Goal: Transaction & Acquisition: Purchase product/service

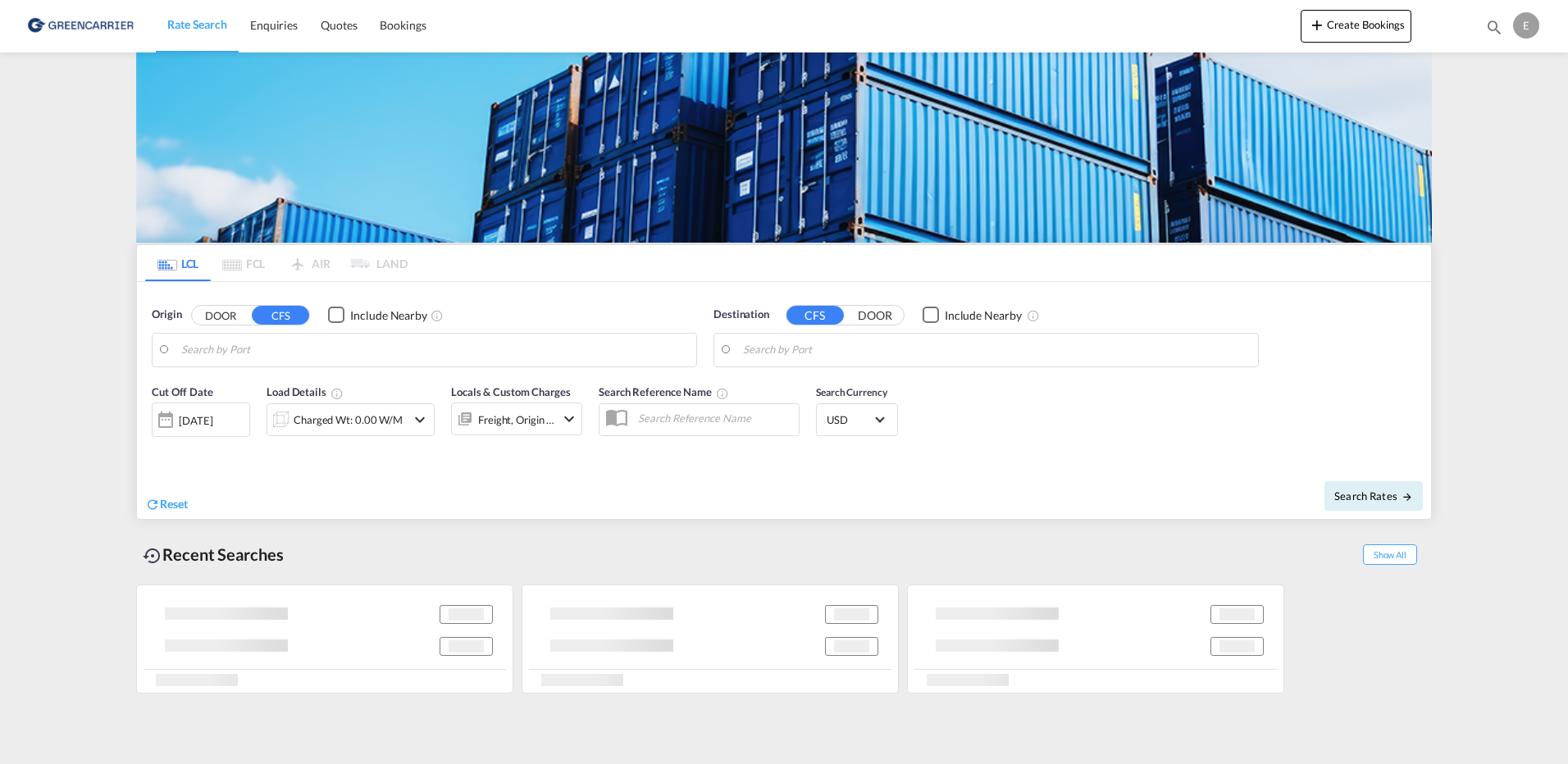
type input "[GEOGRAPHIC_DATA] ([GEOGRAPHIC_DATA]), [GEOGRAPHIC_DATA]"
type input "Jeddah, SAJED"
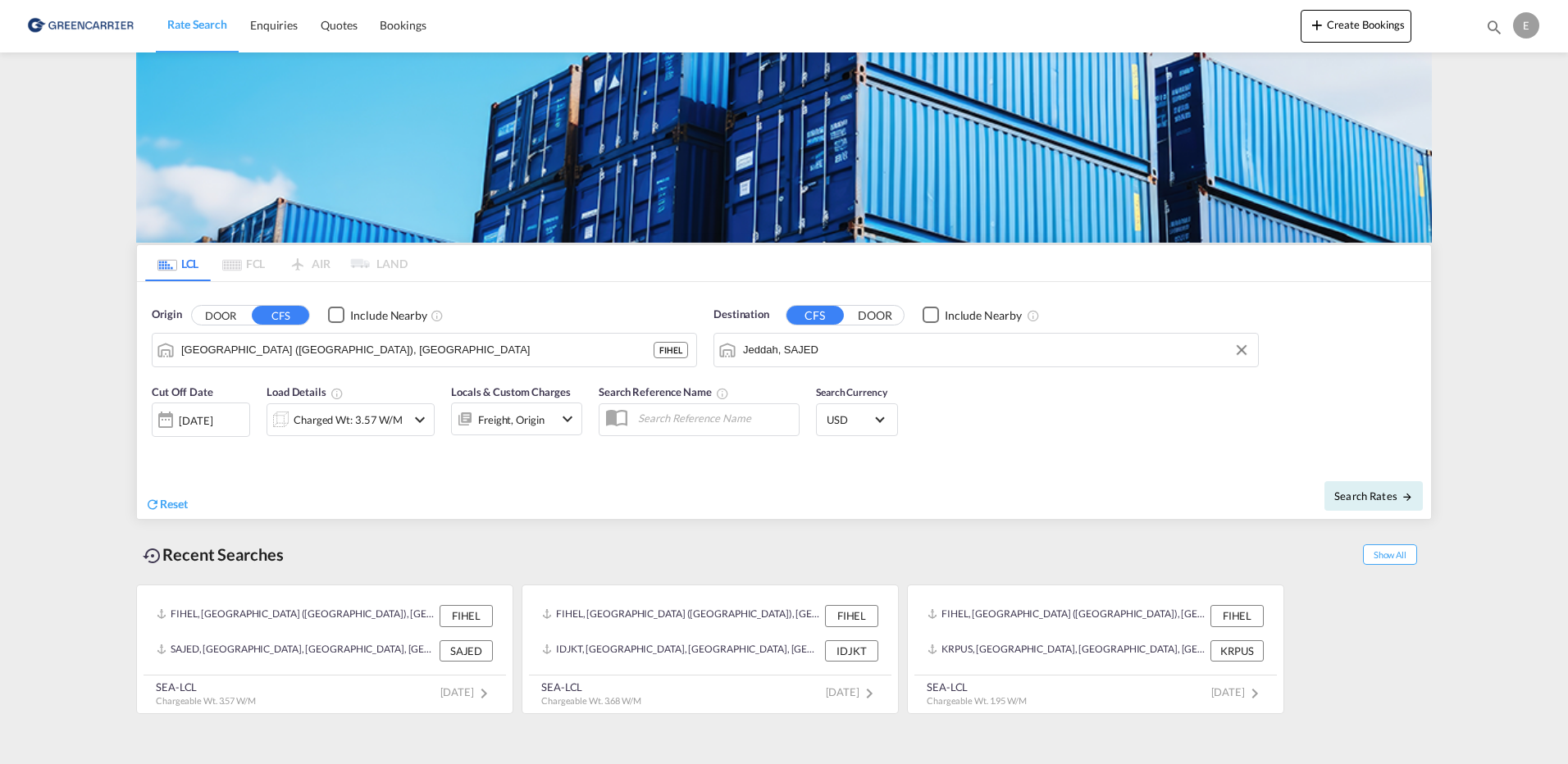
click at [1186, 340] on input "Jeddah, SAJED" at bounding box center [996, 350] width 506 height 25
click at [1240, 346] on md-icon "Clear Input" at bounding box center [1241, 349] width 18 height 18
click at [821, 394] on div "[GEOGRAPHIC_DATA] [GEOGRAPHIC_DATA]" at bounding box center [869, 395] width 311 height 49
type input "[GEOGRAPHIC_DATA], [GEOGRAPHIC_DATA]"
click at [81, 459] on md-content "Rate Search Enquiries Quotes Bookings Create Bookings Bookings Quotes Enquiries…" at bounding box center [784, 382] width 1568 height 764
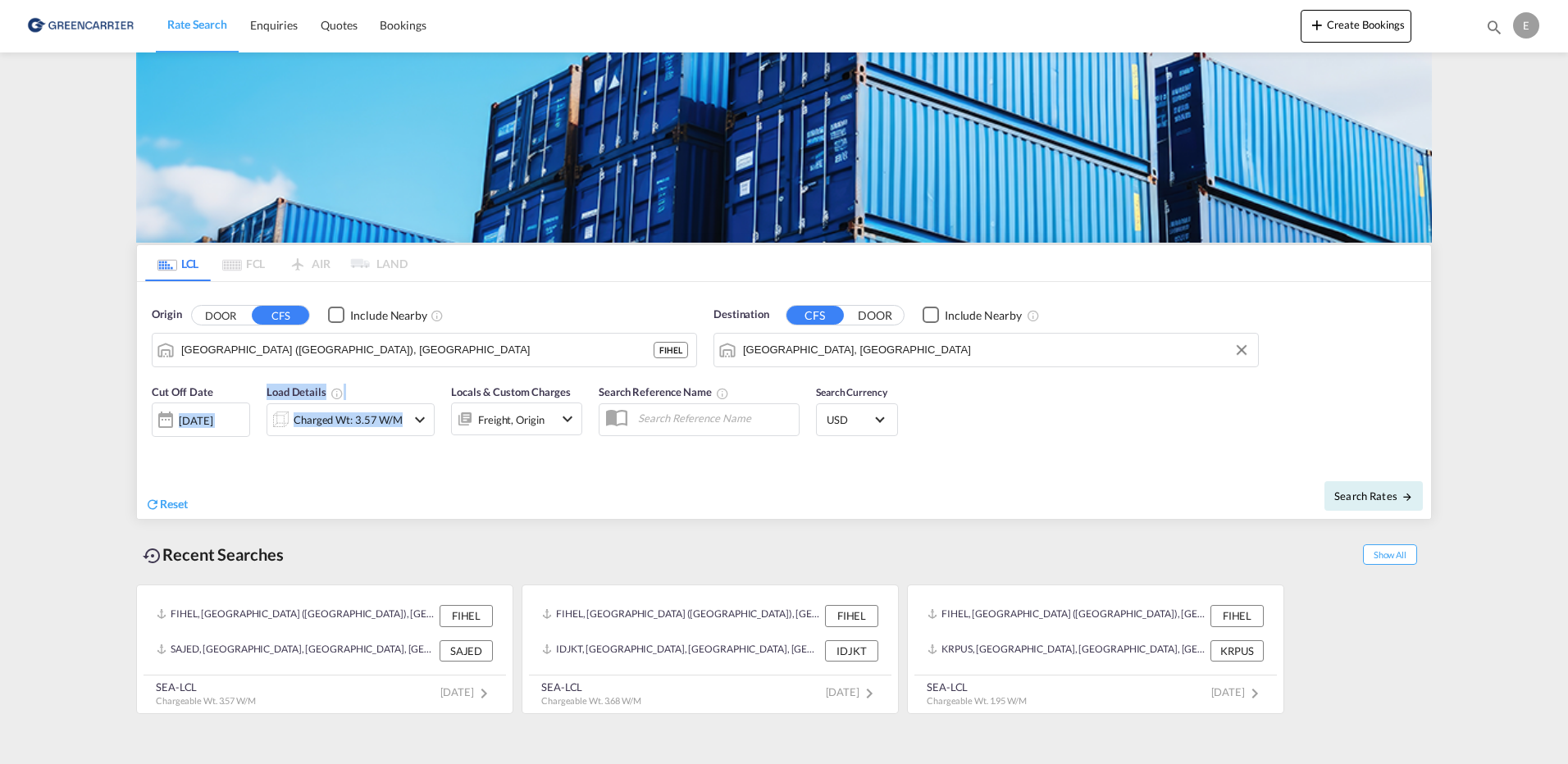
click at [375, 422] on div "Charged Wt: 3.57 W/M" at bounding box center [347, 420] width 109 height 23
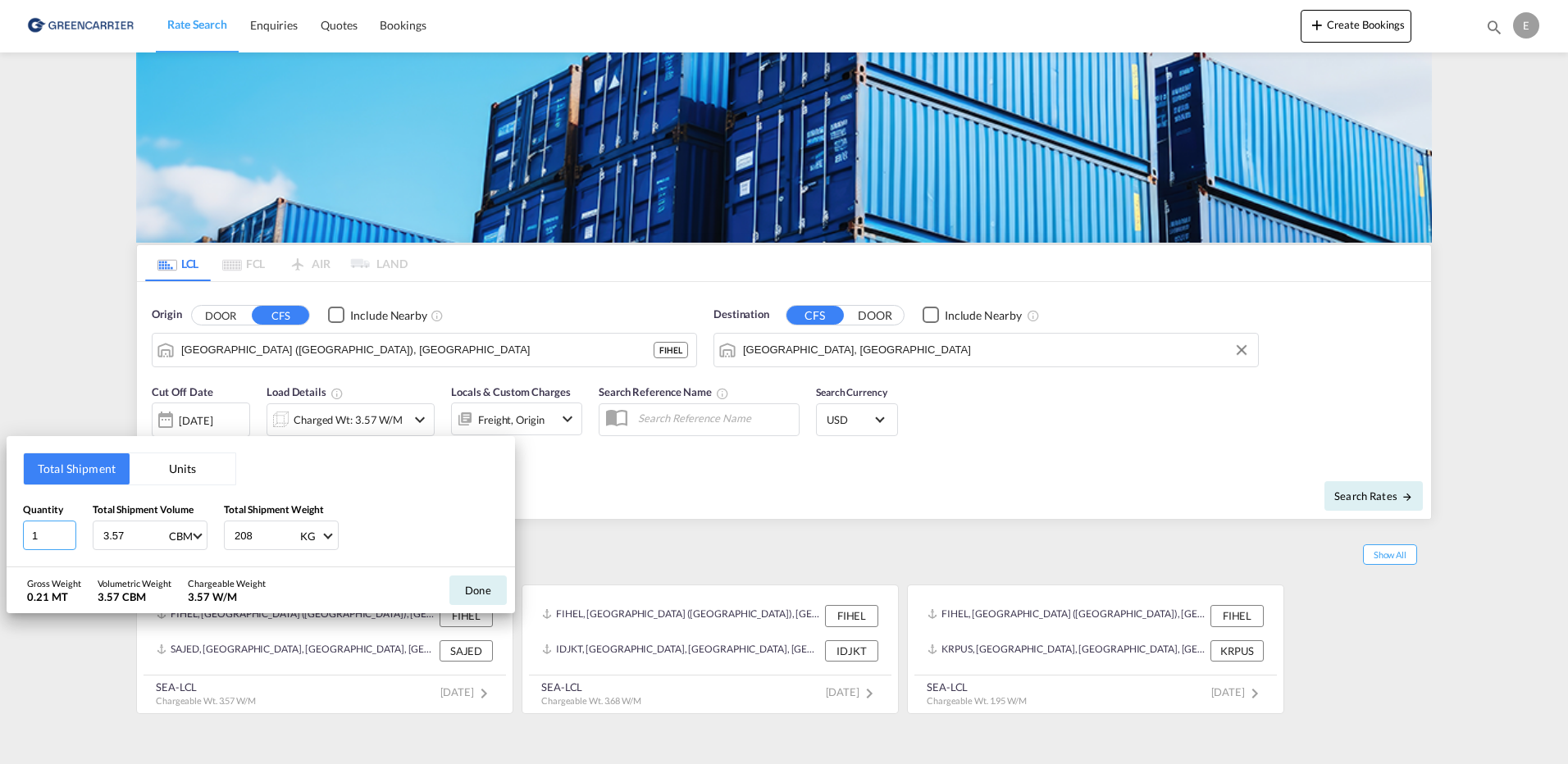
click at [26, 541] on input "1" at bounding box center [50, 535] width 53 height 29
type input "5"
type input "3"
type input "5.82"
type input "1100"
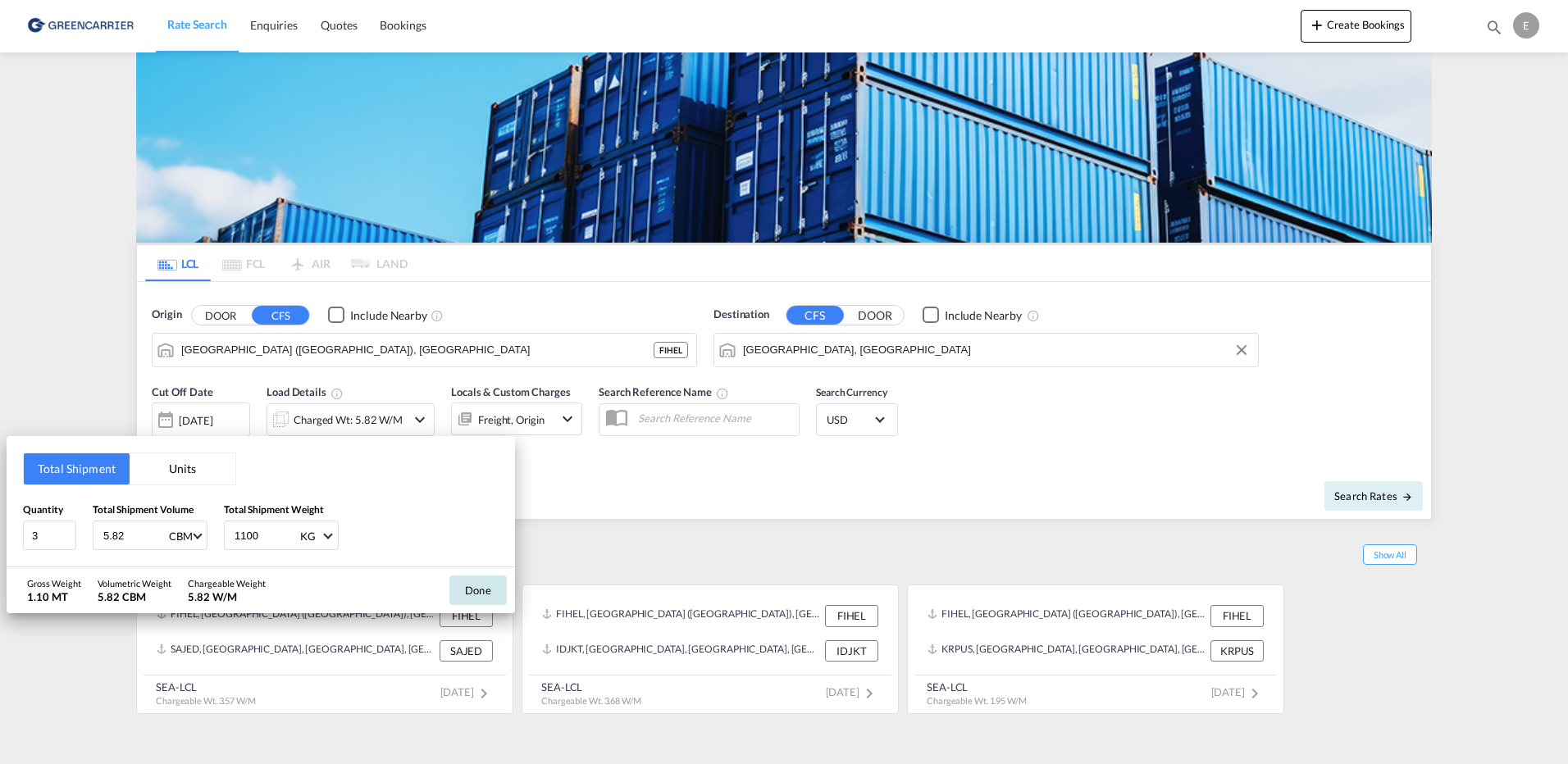
click at [470, 595] on button "Done" at bounding box center [478, 590] width 57 height 29
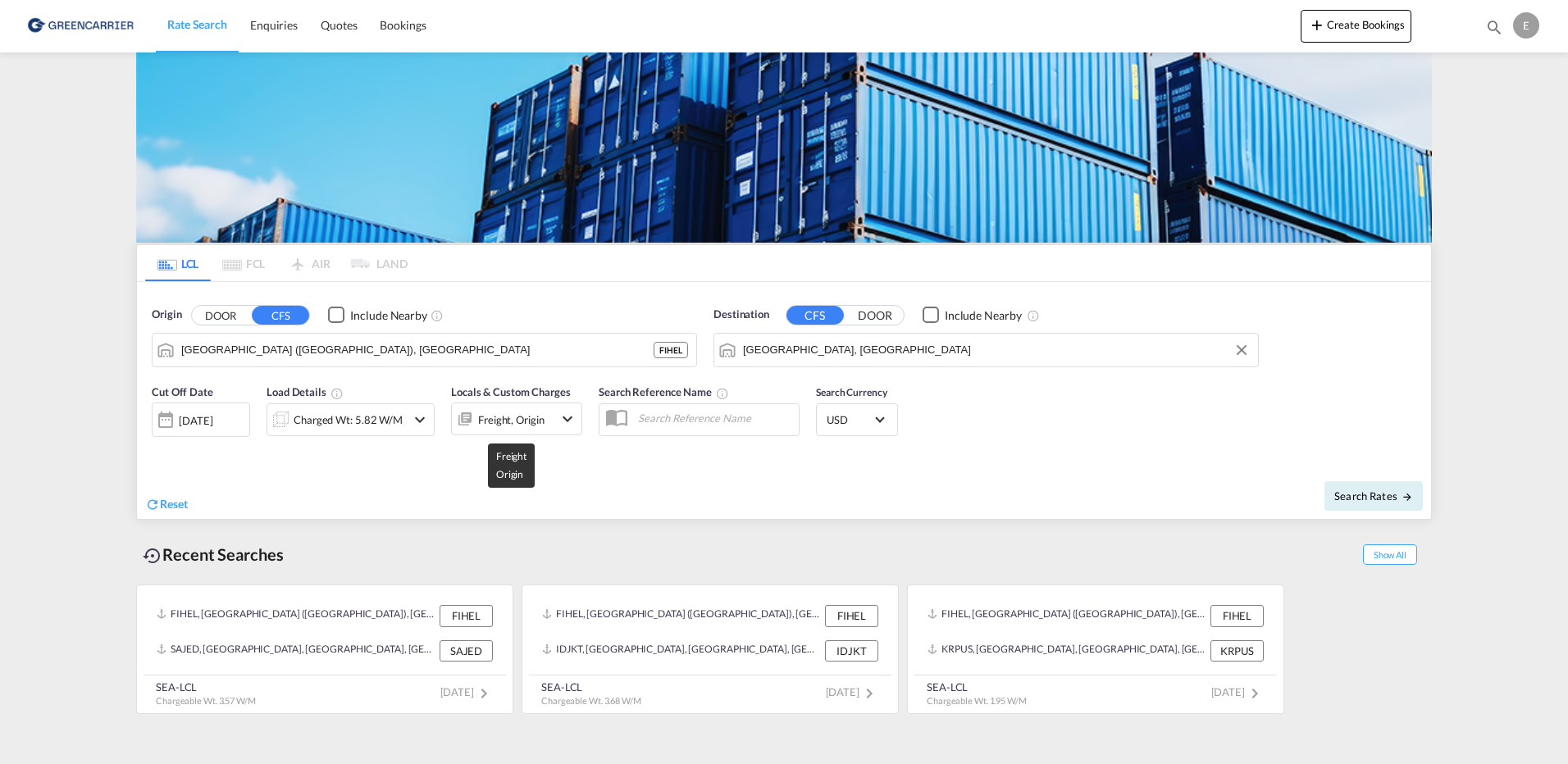
click at [524, 417] on div "Freight, Origin" at bounding box center [511, 420] width 67 height 23
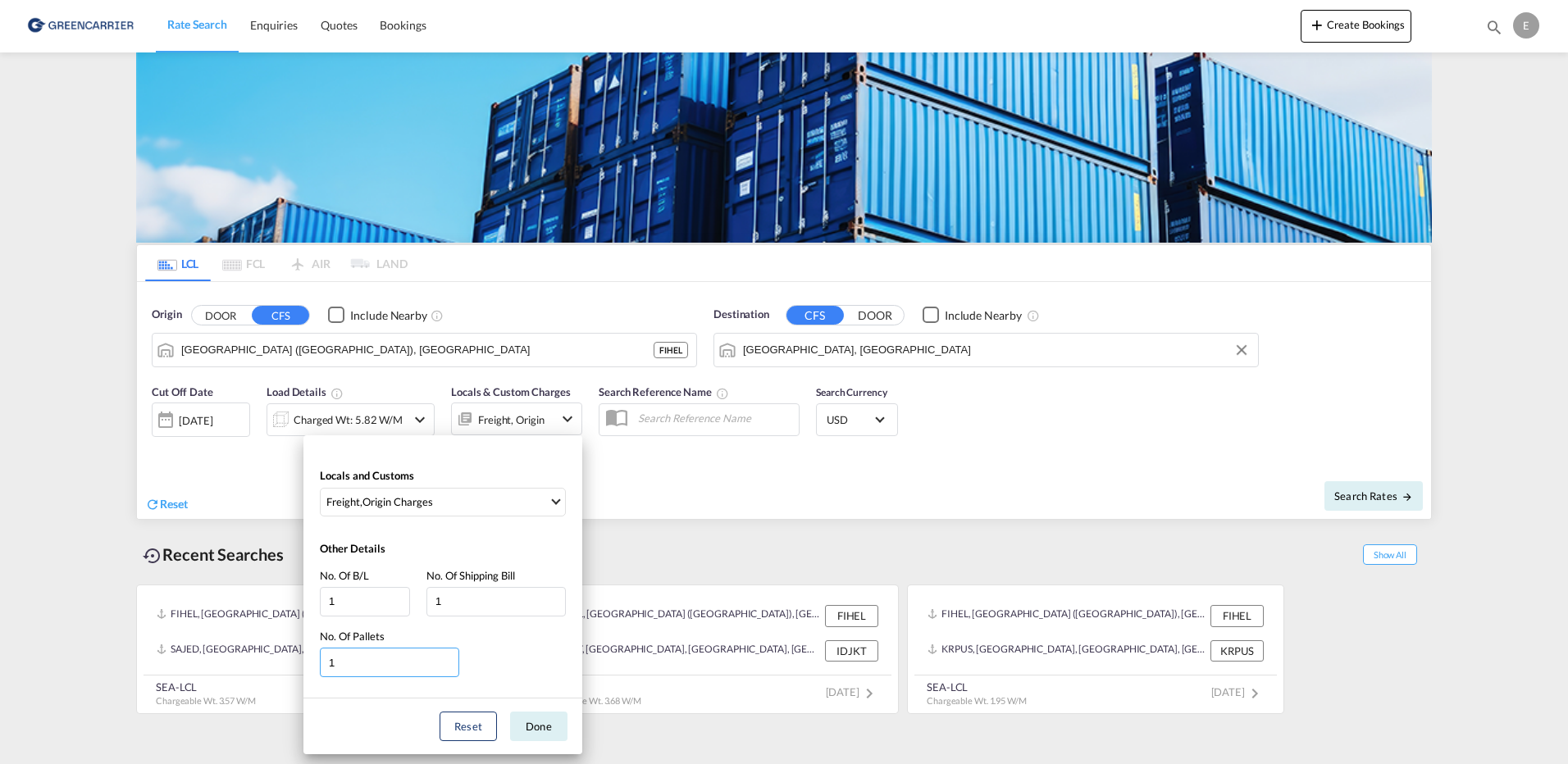
drag, startPoint x: 330, startPoint y: 654, endPoint x: 320, endPoint y: 655, distance: 10.0
click at [320, 654] on input "1" at bounding box center [389, 662] width 139 height 29
type input "3"
click at [536, 728] on button "Done" at bounding box center [539, 726] width 57 height 29
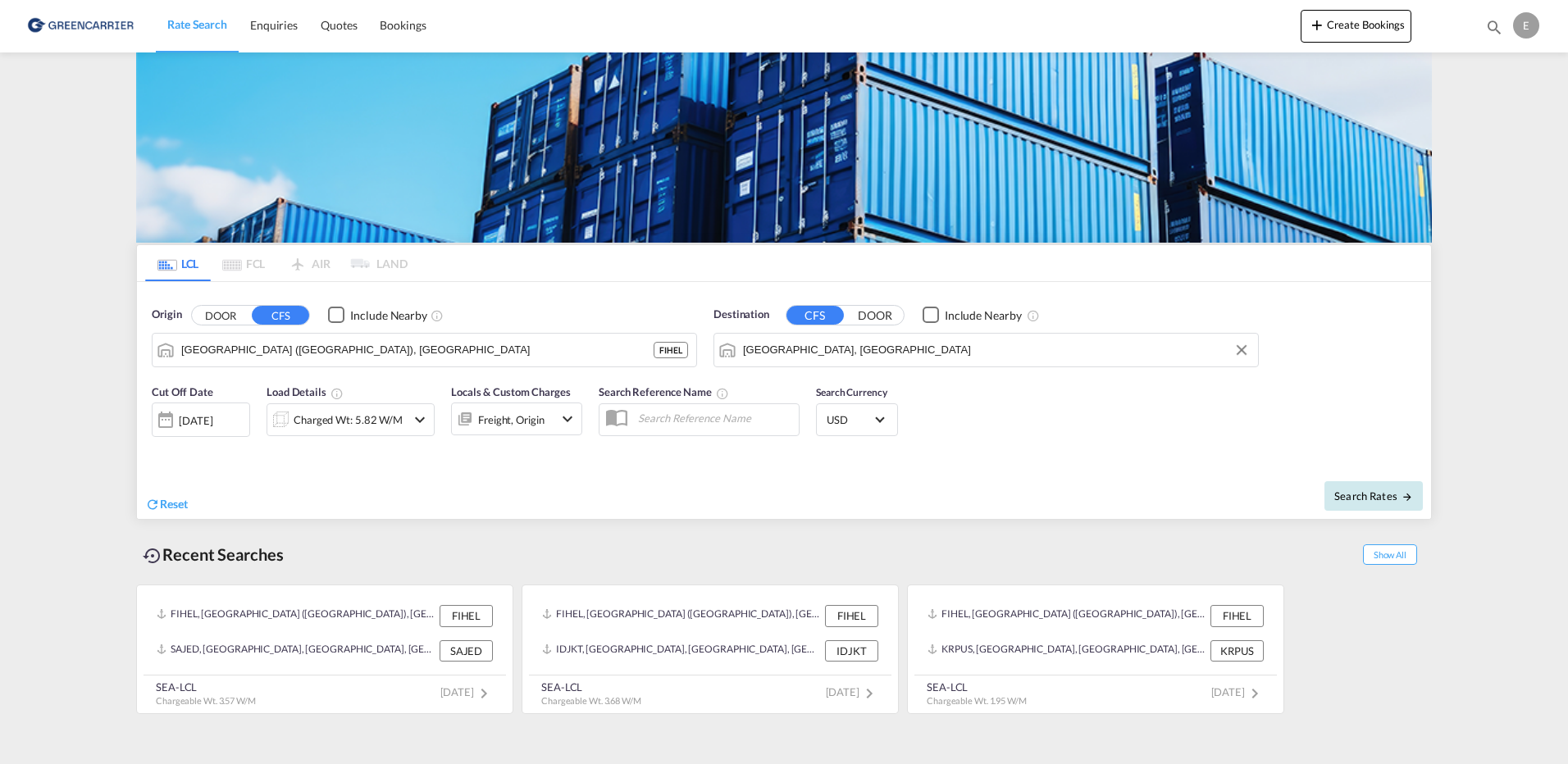
click at [1368, 492] on span "Search Rates" at bounding box center [1373, 496] width 79 height 13
type input "FIHEL to AEJEA / [DATE]"
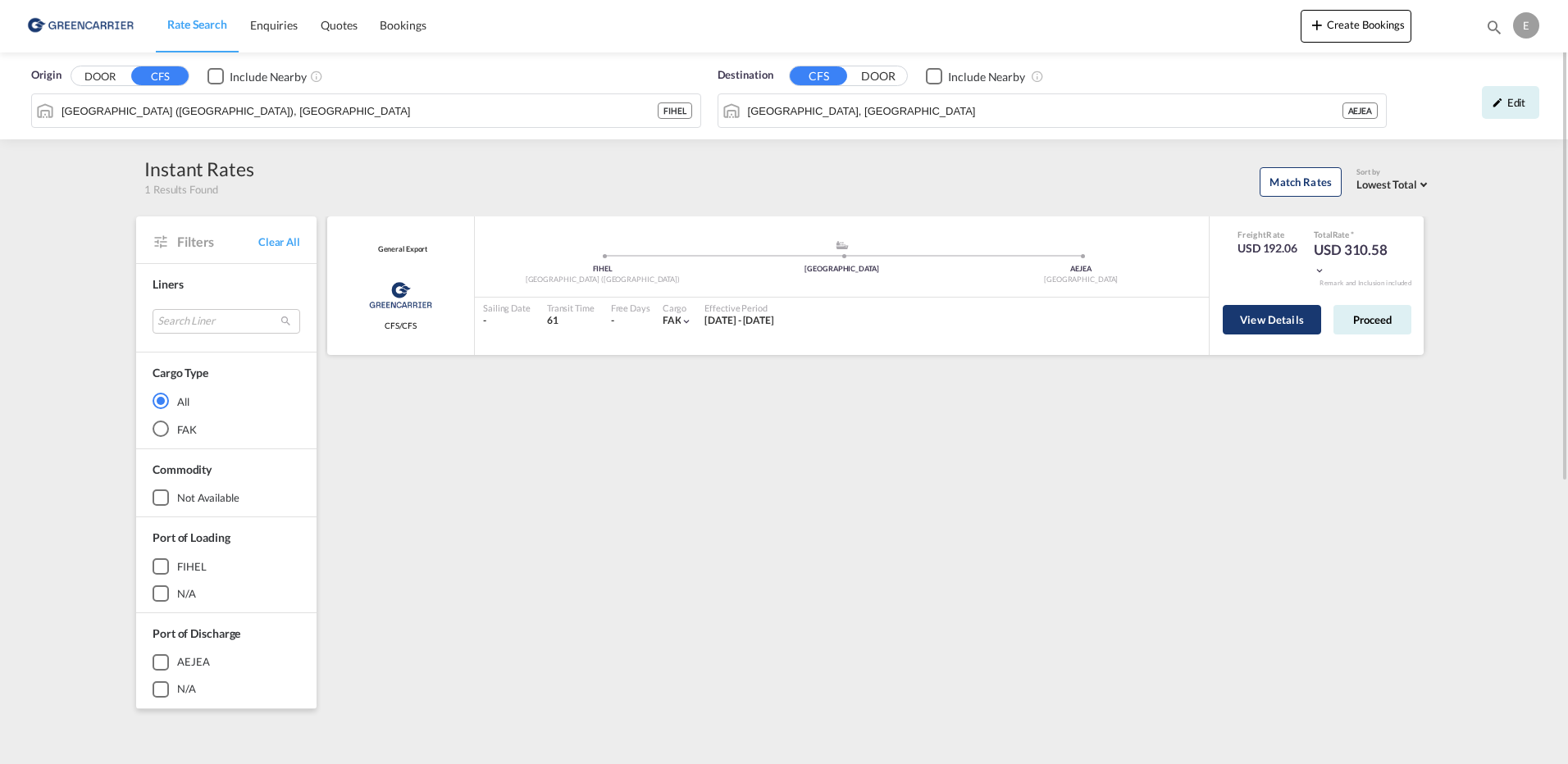
click at [1244, 311] on button "View Details" at bounding box center [1271, 319] width 98 height 29
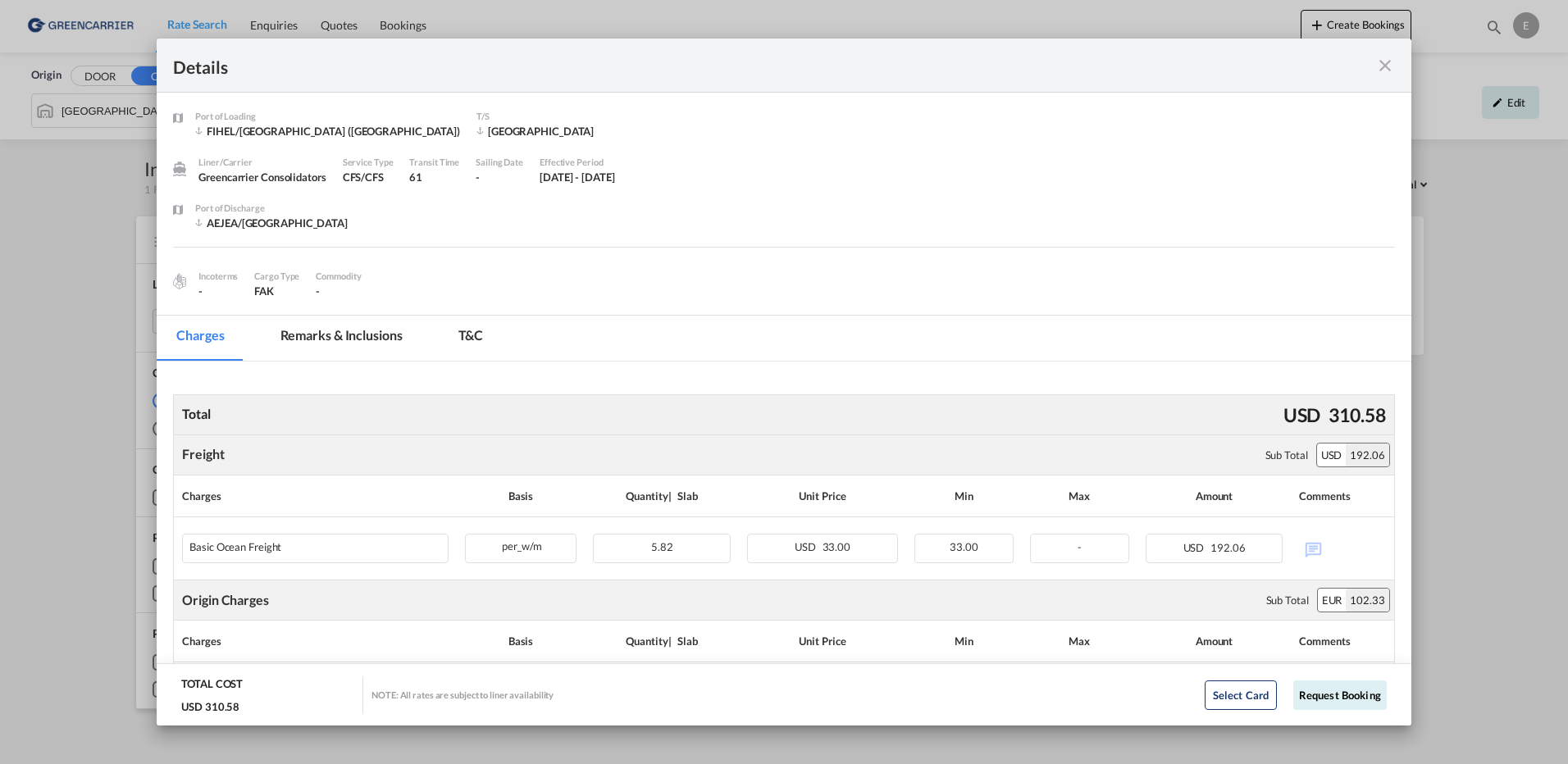
scroll to position [164, 0]
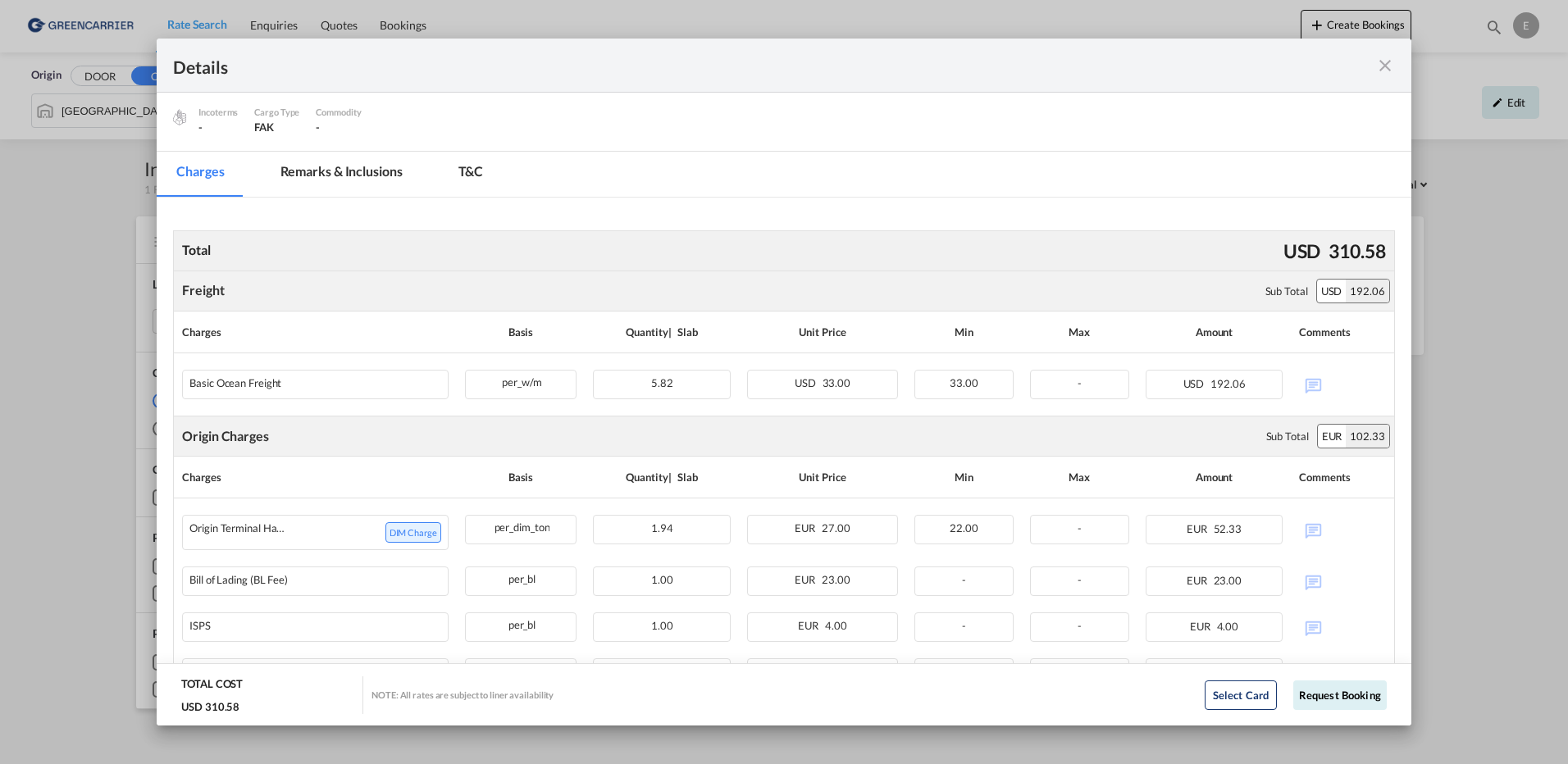
click at [1387, 70] on md-icon "icon-close fg-AAA8AD m-0 cursor" at bounding box center [1385, 66] width 20 height 20
